Goal: Transaction & Acquisition: Download file/media

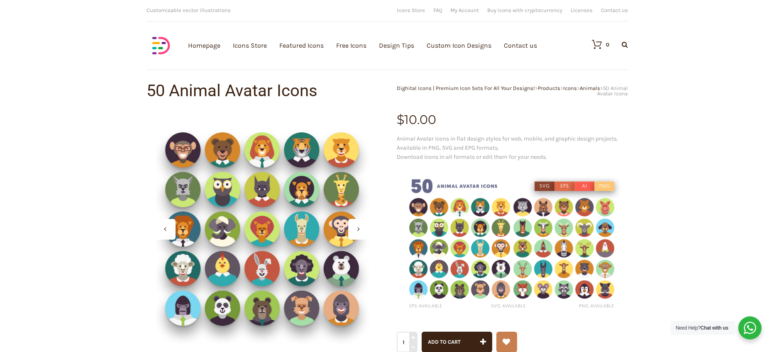
click at [361, 49] on link "Free Icons" at bounding box center [351, 45] width 30 height 91
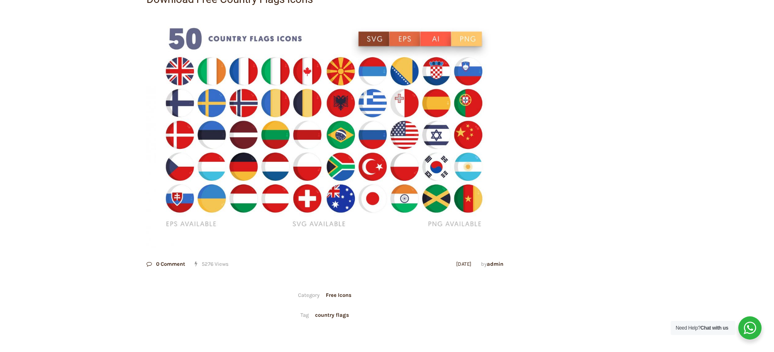
scroll to position [128, 0]
click at [463, 222] on img at bounding box center [324, 129] width 357 height 238
